Goal: Find specific page/section: Find specific page/section

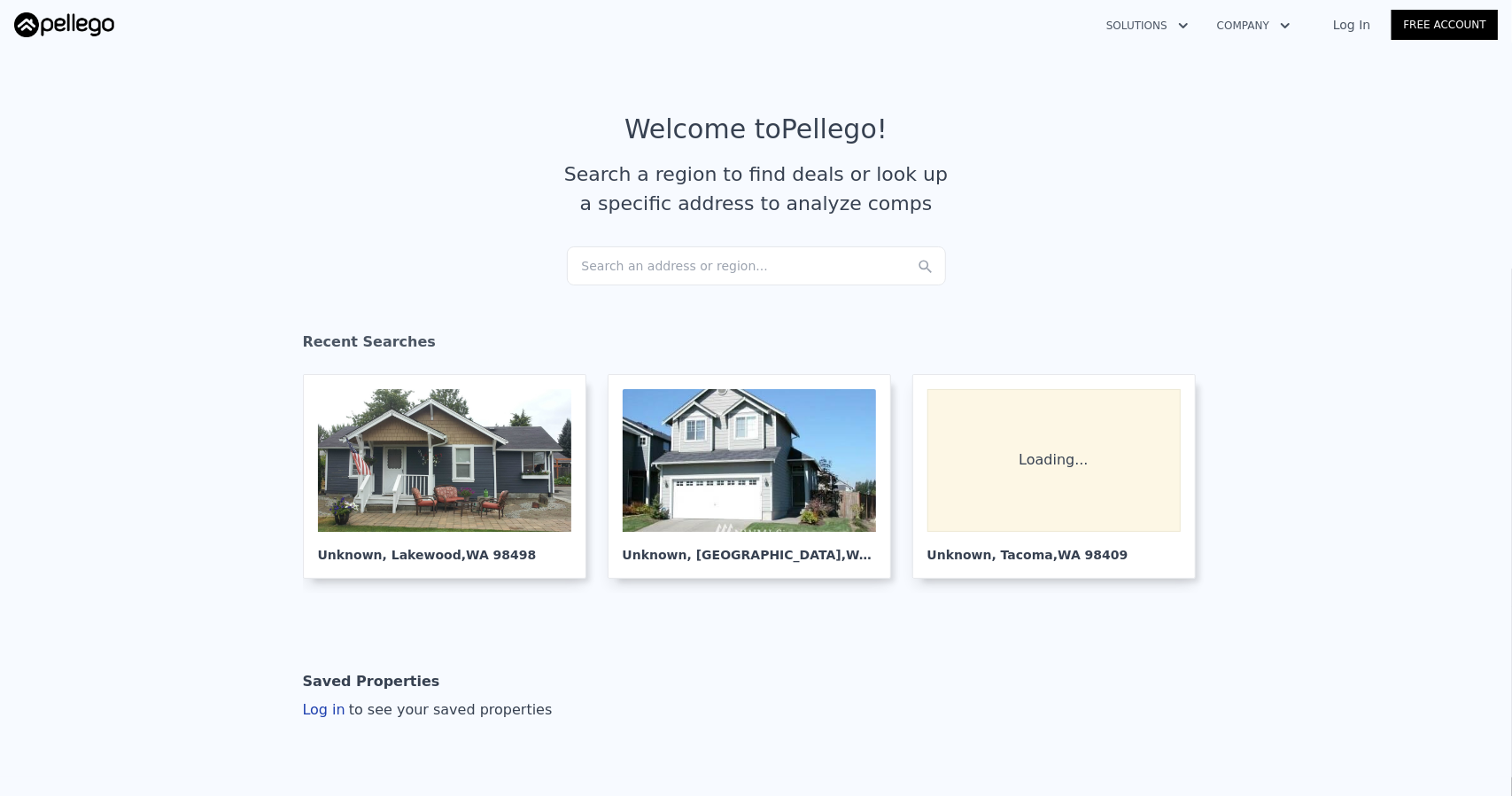
click at [630, 261] on div "Search an address or region..." at bounding box center [757, 265] width 379 height 39
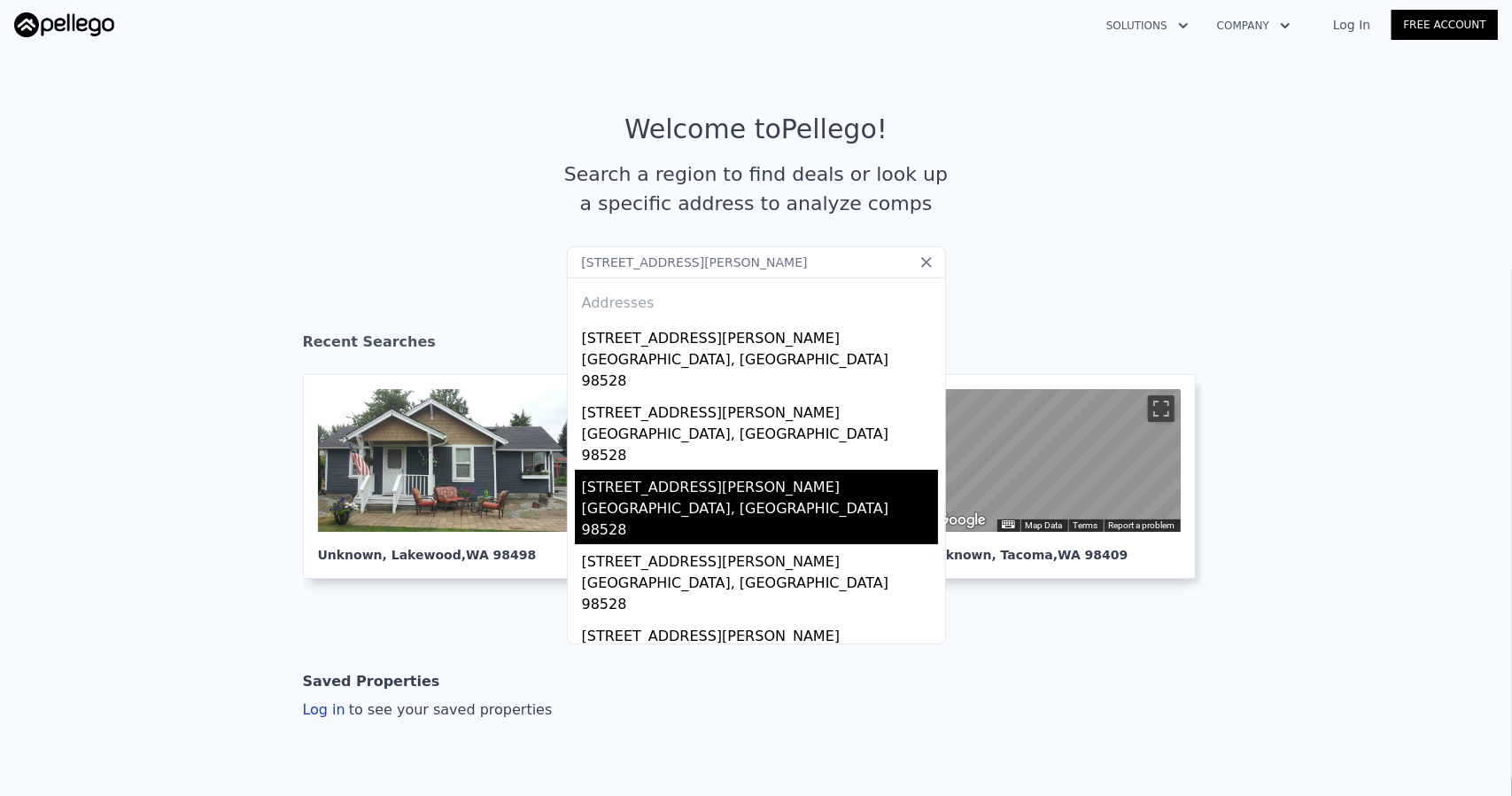
type input "[STREET_ADDRESS][PERSON_NAME]"
click at [687, 499] on div "[GEOGRAPHIC_DATA], [GEOGRAPHIC_DATA] 98528" at bounding box center [760, 521] width 356 height 46
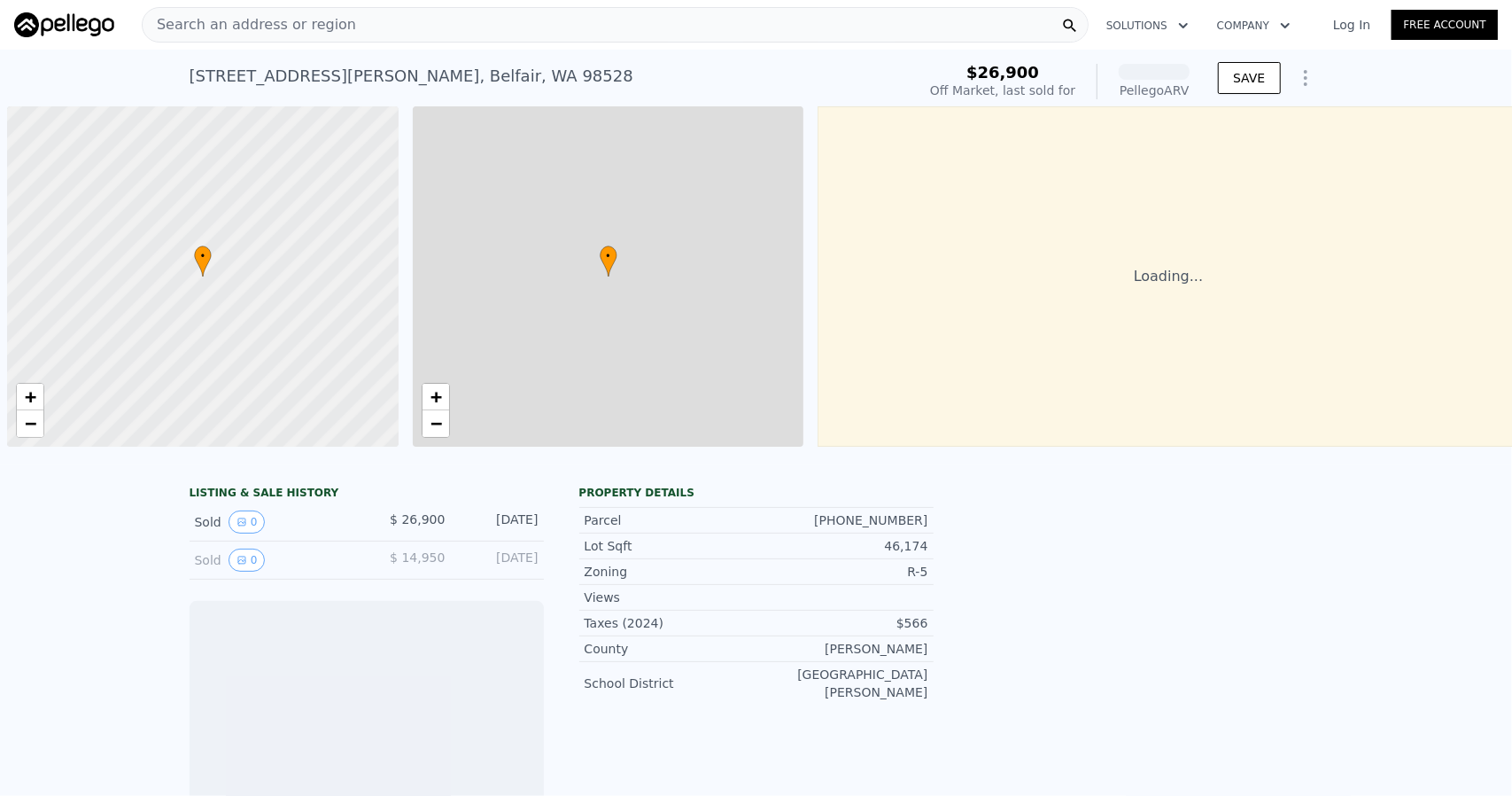
scroll to position [0, 8]
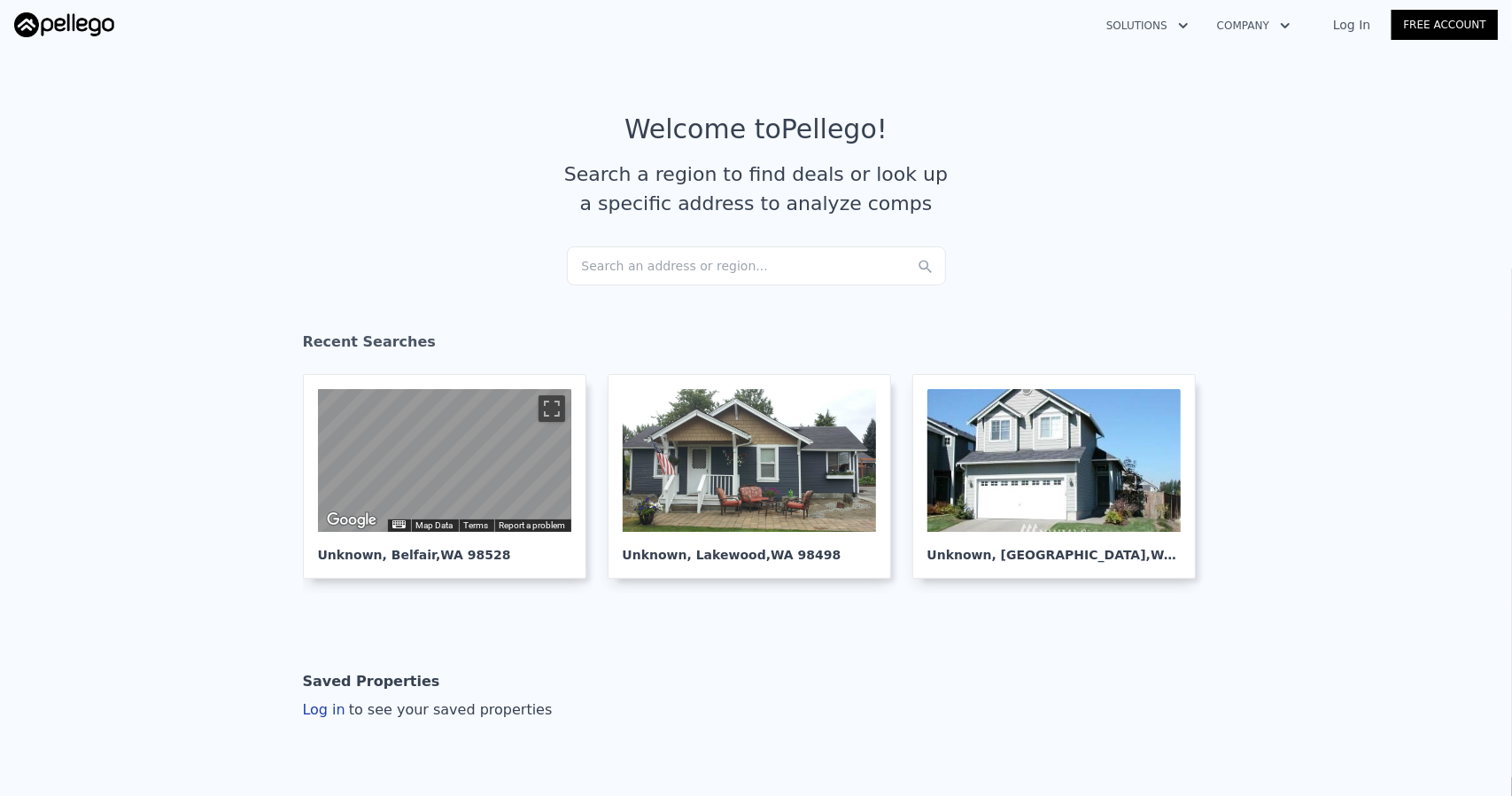
click at [687, 271] on div "Search an address or region..." at bounding box center [757, 265] width 379 height 39
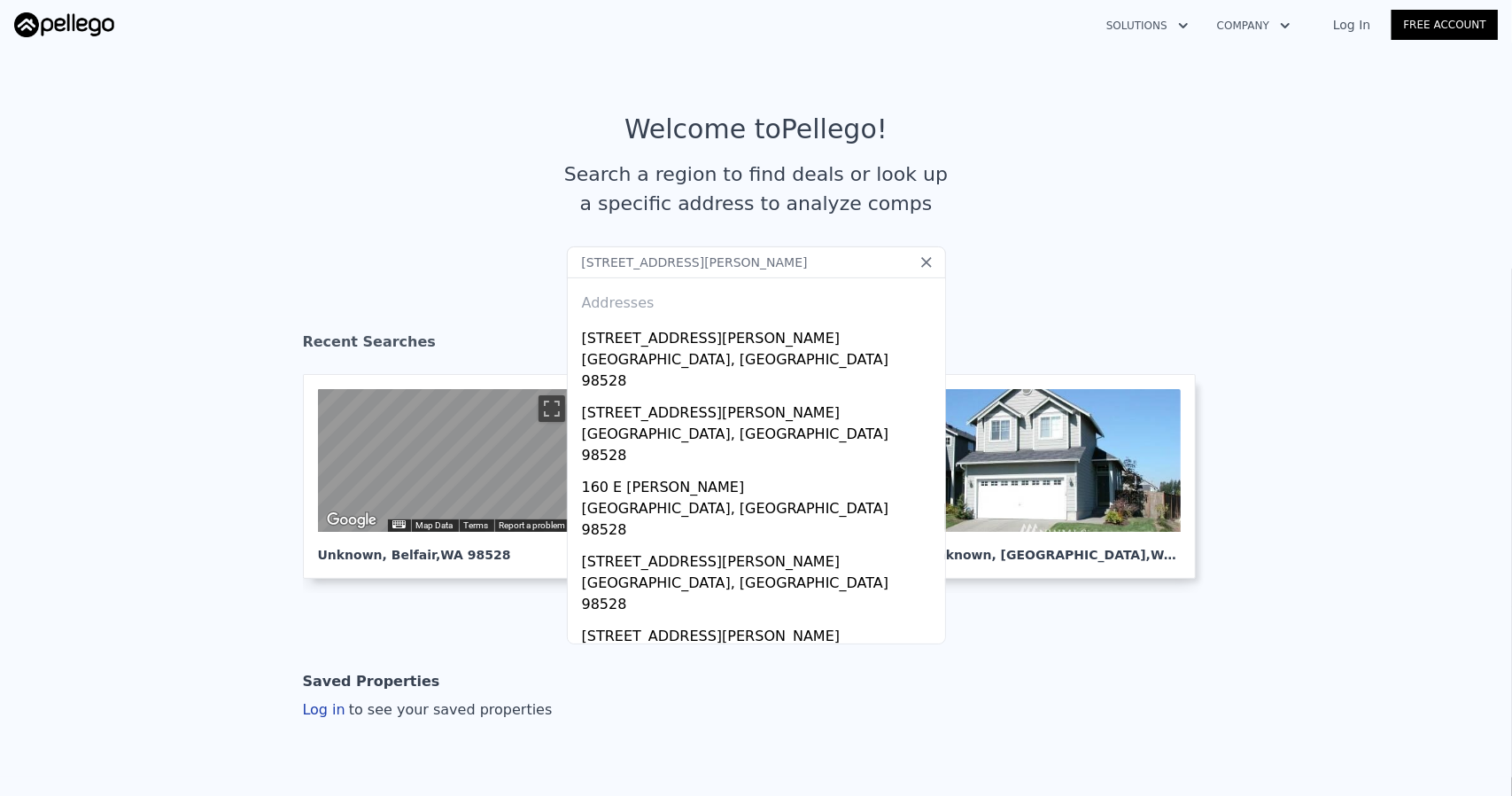
click at [647, 263] on input "[STREET_ADDRESS][PERSON_NAME]" at bounding box center [757, 263] width 379 height 32
click at [761, 268] on input "[STREET_ADDRESS][PERSON_NAME]" at bounding box center [757, 263] width 379 height 32
type input "[STREET_ADDRESS][PERSON_NAME]"
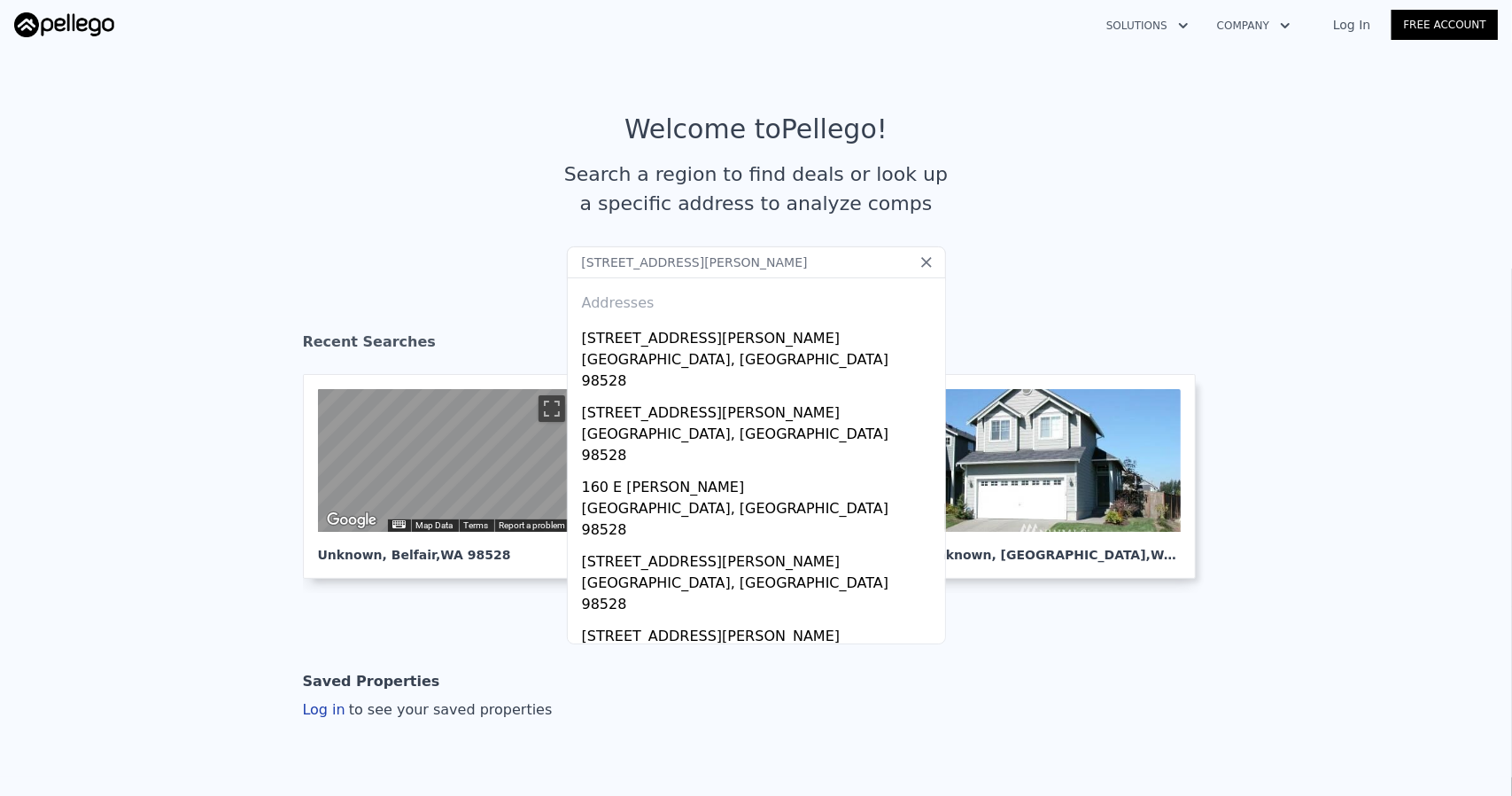
click at [412, 215] on article "Welcome to Pellego ! Search a region to find deals or look up a specific addres…" at bounding box center [757, 179] width 1134 height 133
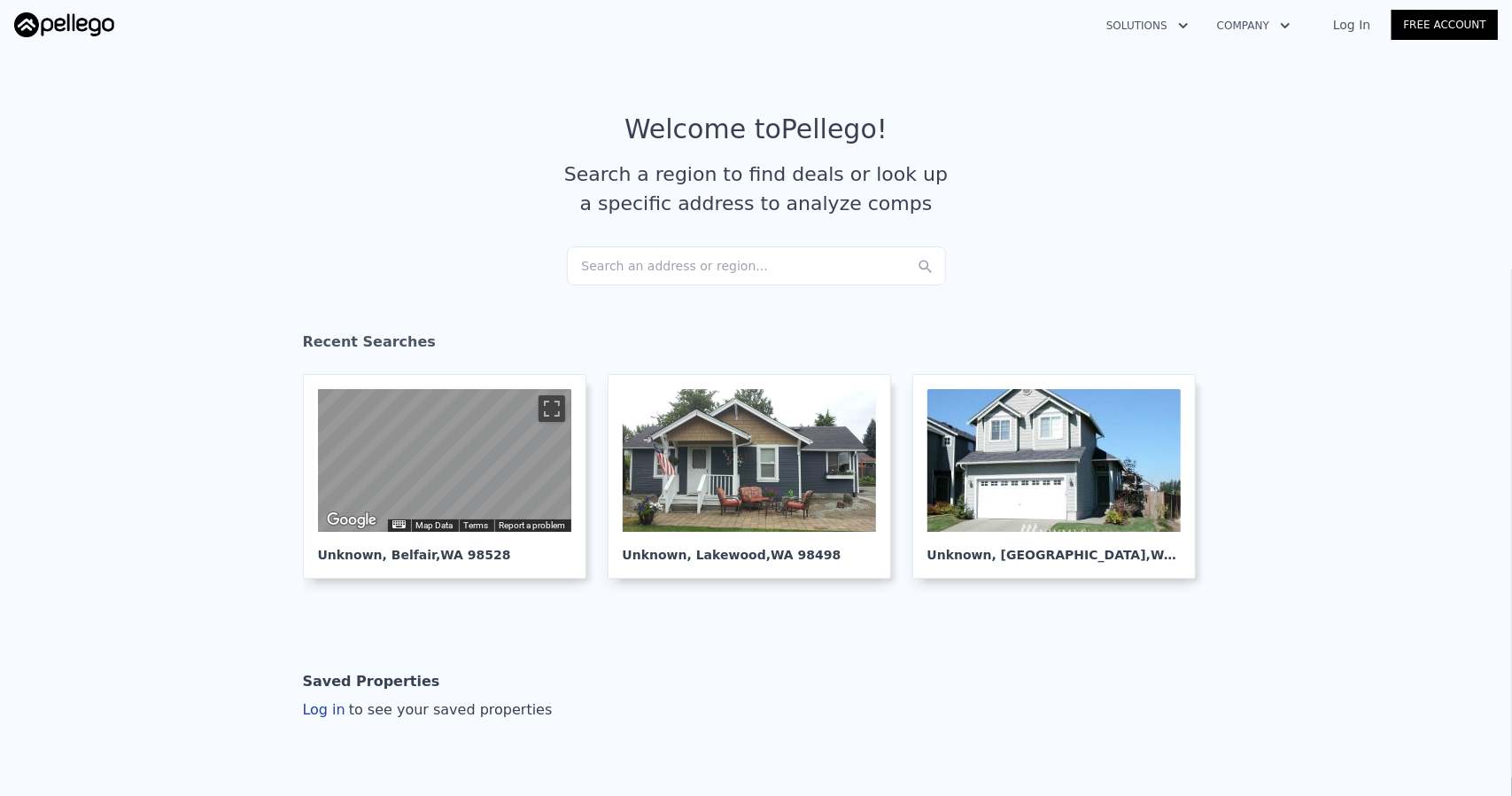
click at [662, 265] on div "Search an address or region..." at bounding box center [757, 265] width 379 height 39
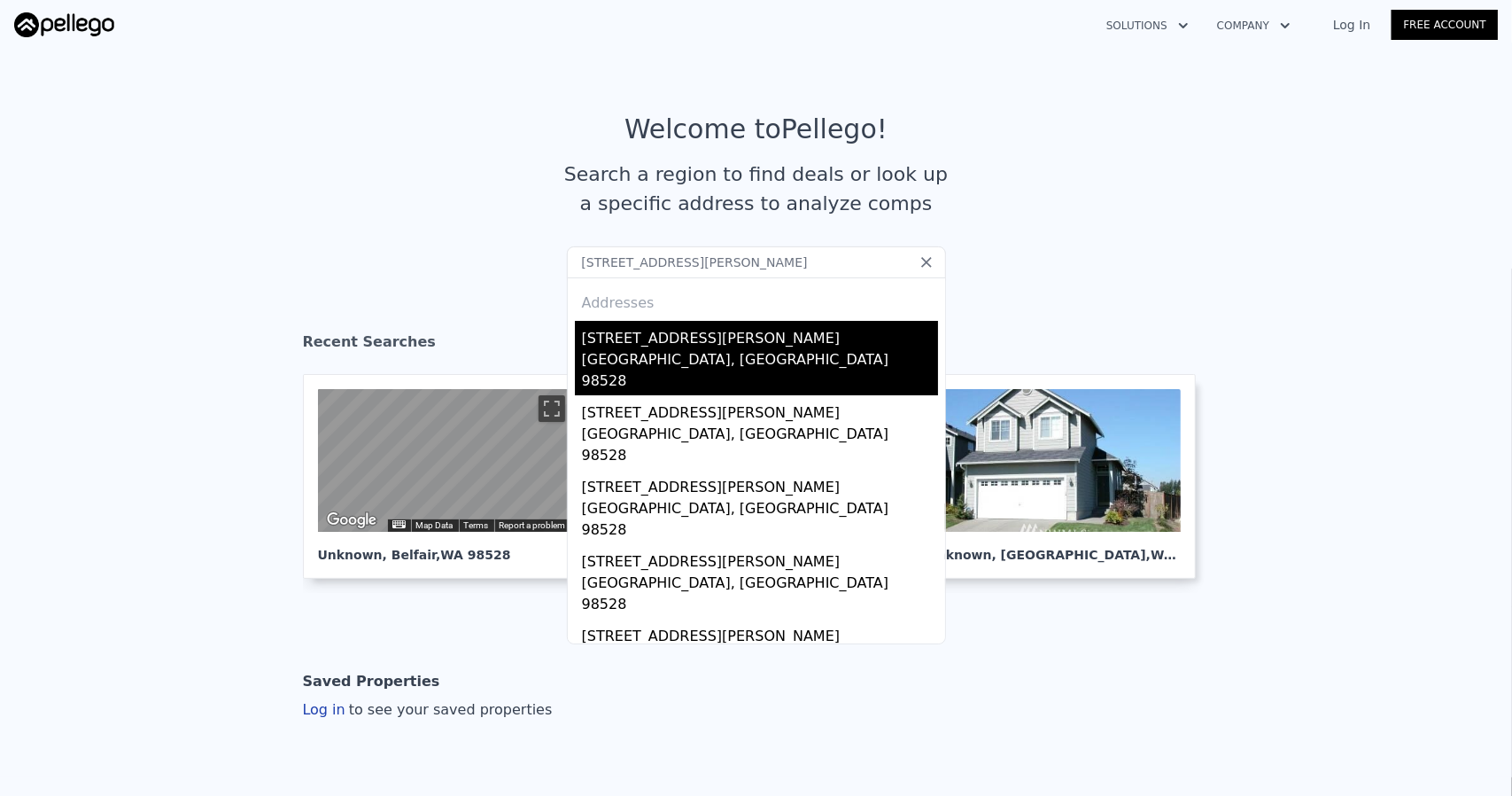
type input "[STREET_ADDRESS][PERSON_NAME]"
click at [680, 357] on div "[GEOGRAPHIC_DATA], [GEOGRAPHIC_DATA] 98528" at bounding box center [760, 372] width 356 height 46
